Goal: Information Seeking & Learning: Learn about a topic

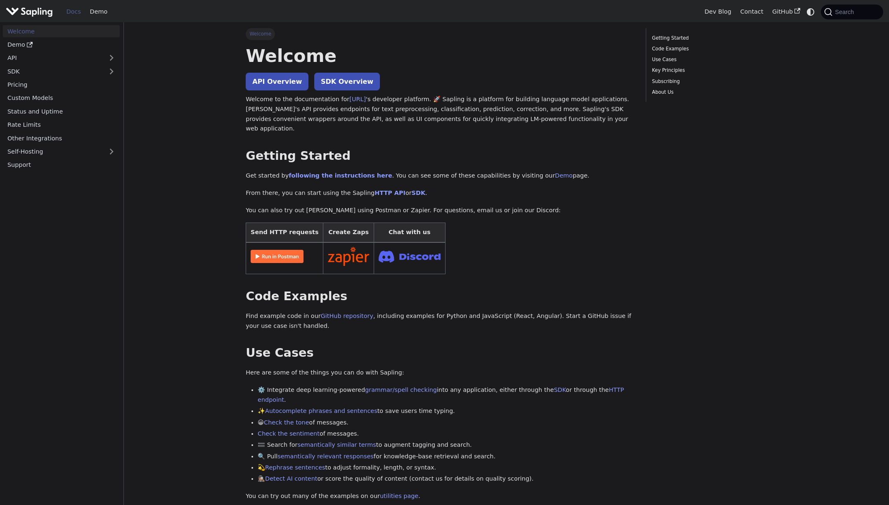
click at [31, 10] on img "Main" at bounding box center [29, 12] width 47 height 12
